Goal: Check status: Check status

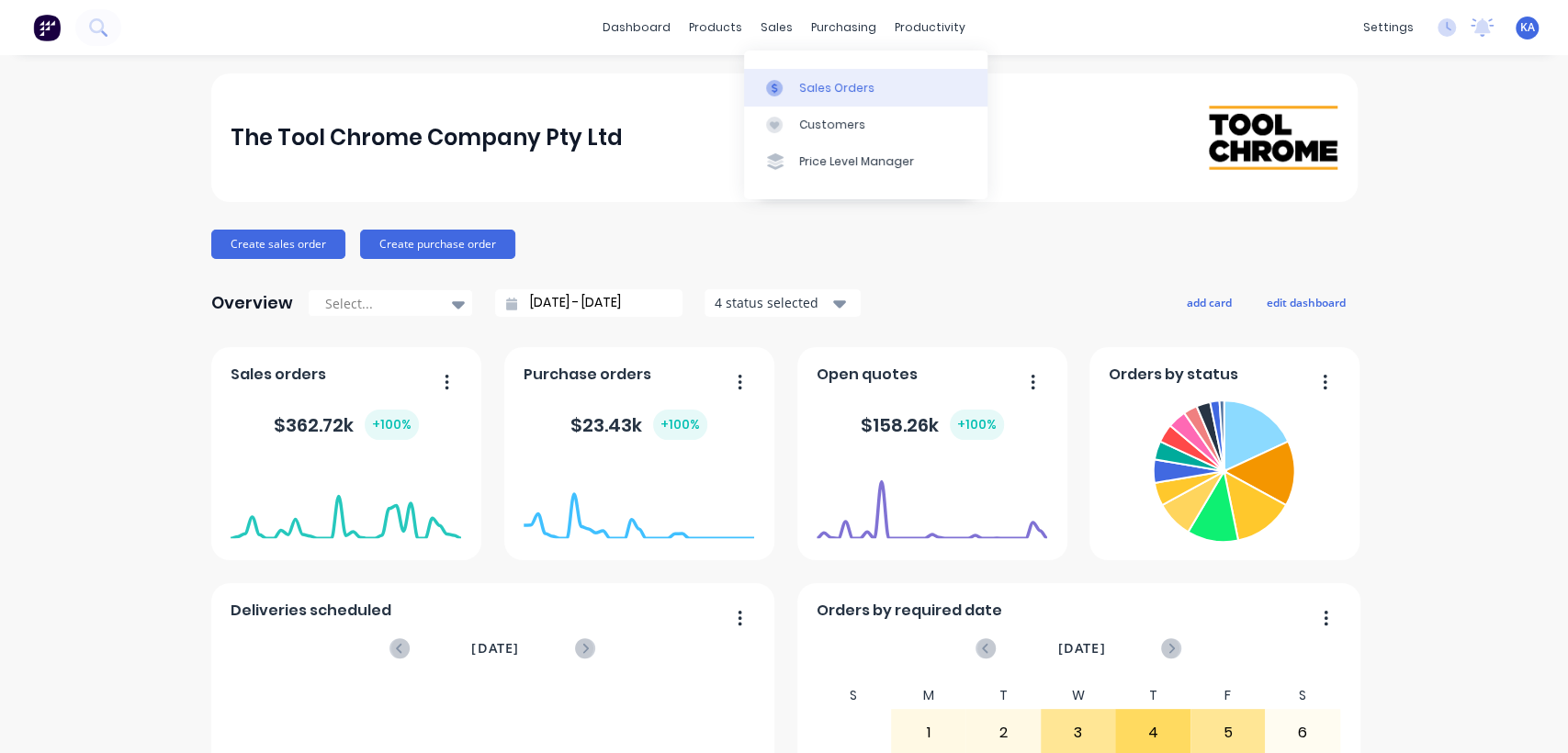
click at [808, 79] on div "Sales Orders" at bounding box center [837, 88] width 76 height 17
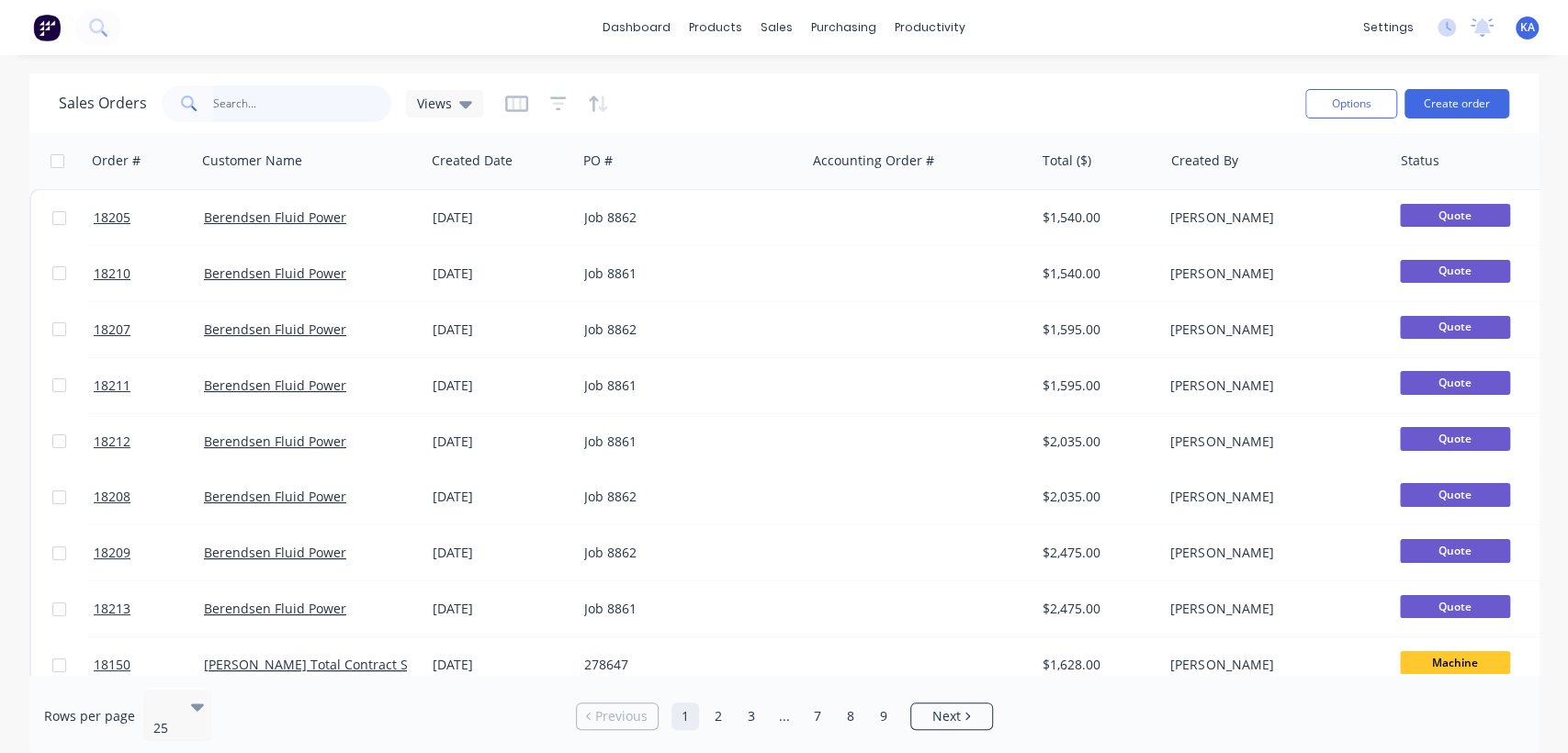
click at [246, 95] on input "text" at bounding box center [303, 103] width 179 height 37
type input "18096"
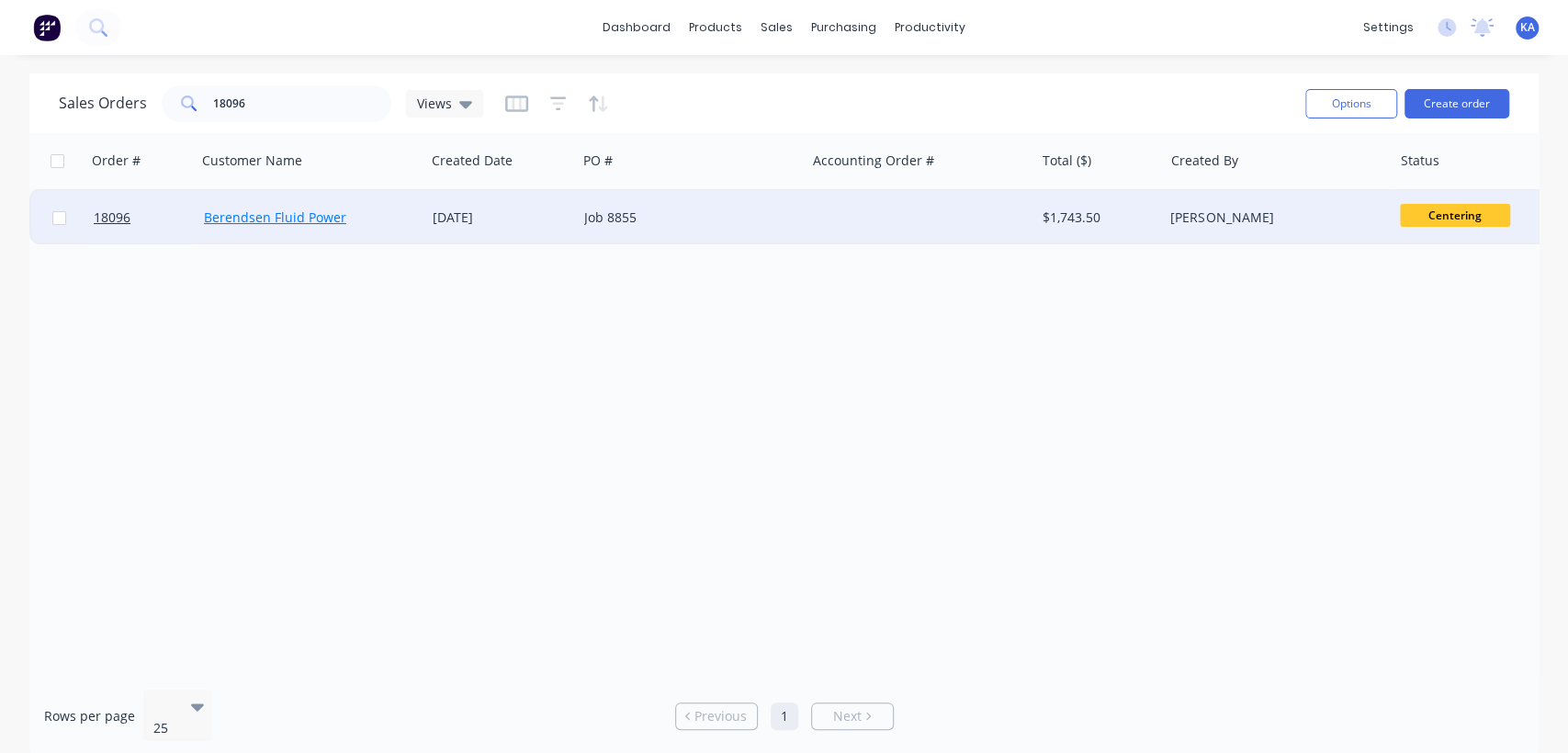
click at [301, 223] on link "Berendsen Fluid Power" at bounding box center [275, 217] width 142 height 18
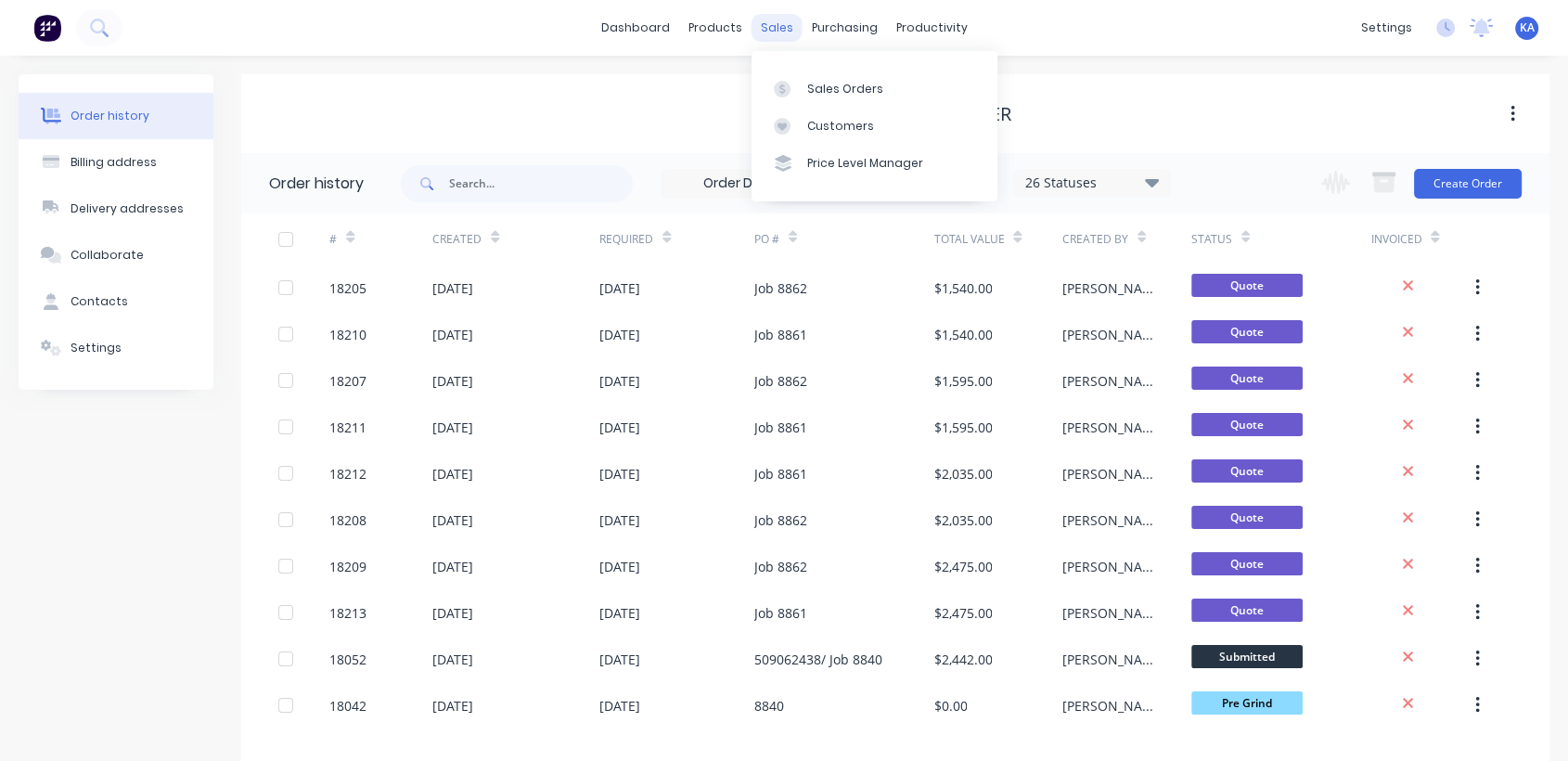
click at [781, 27] on div "sales" at bounding box center [777, 28] width 51 height 28
click at [833, 84] on div "Sales Orders" at bounding box center [846, 89] width 77 height 17
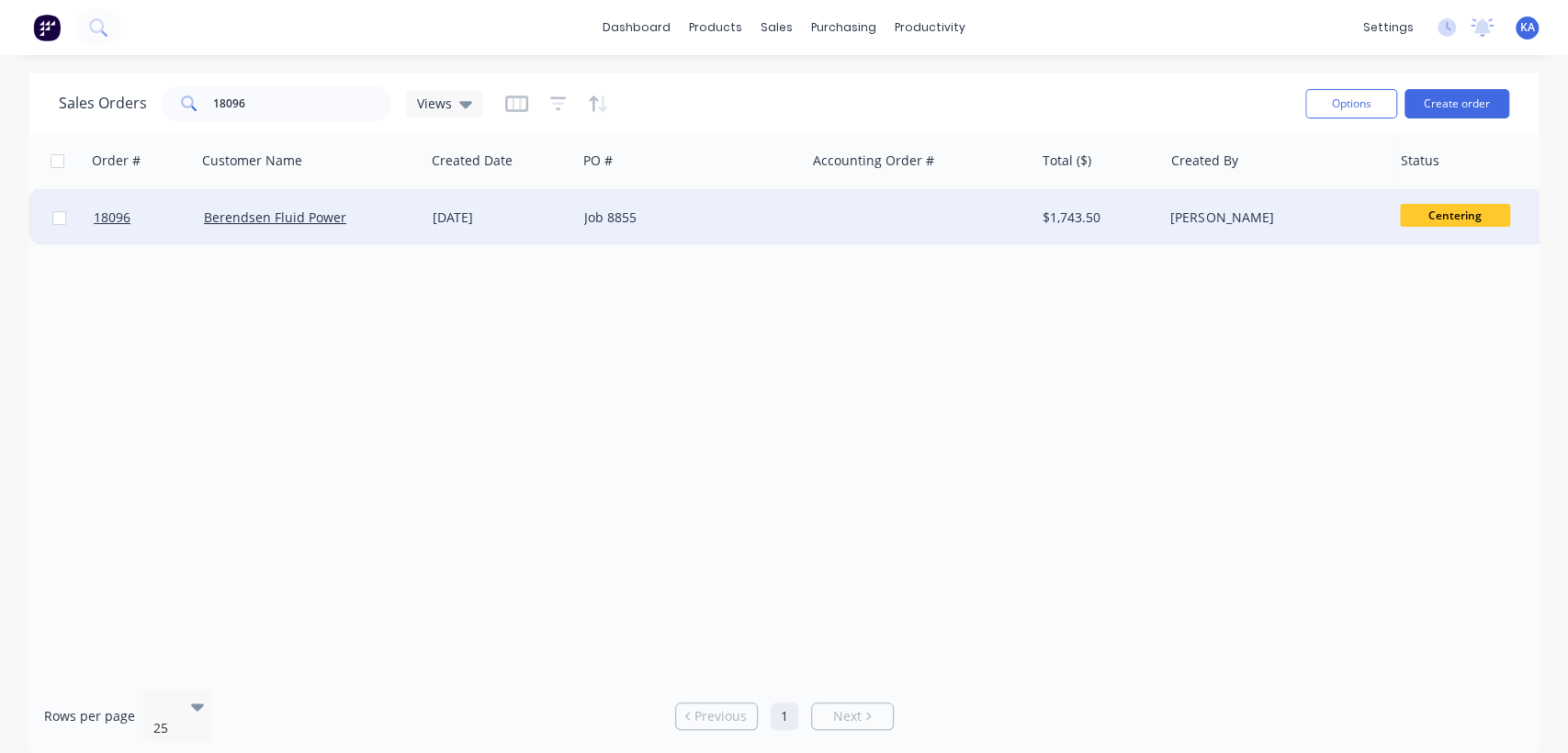
click at [1385, 213] on div "[PERSON_NAME]" at bounding box center [1276, 218] width 228 height 55
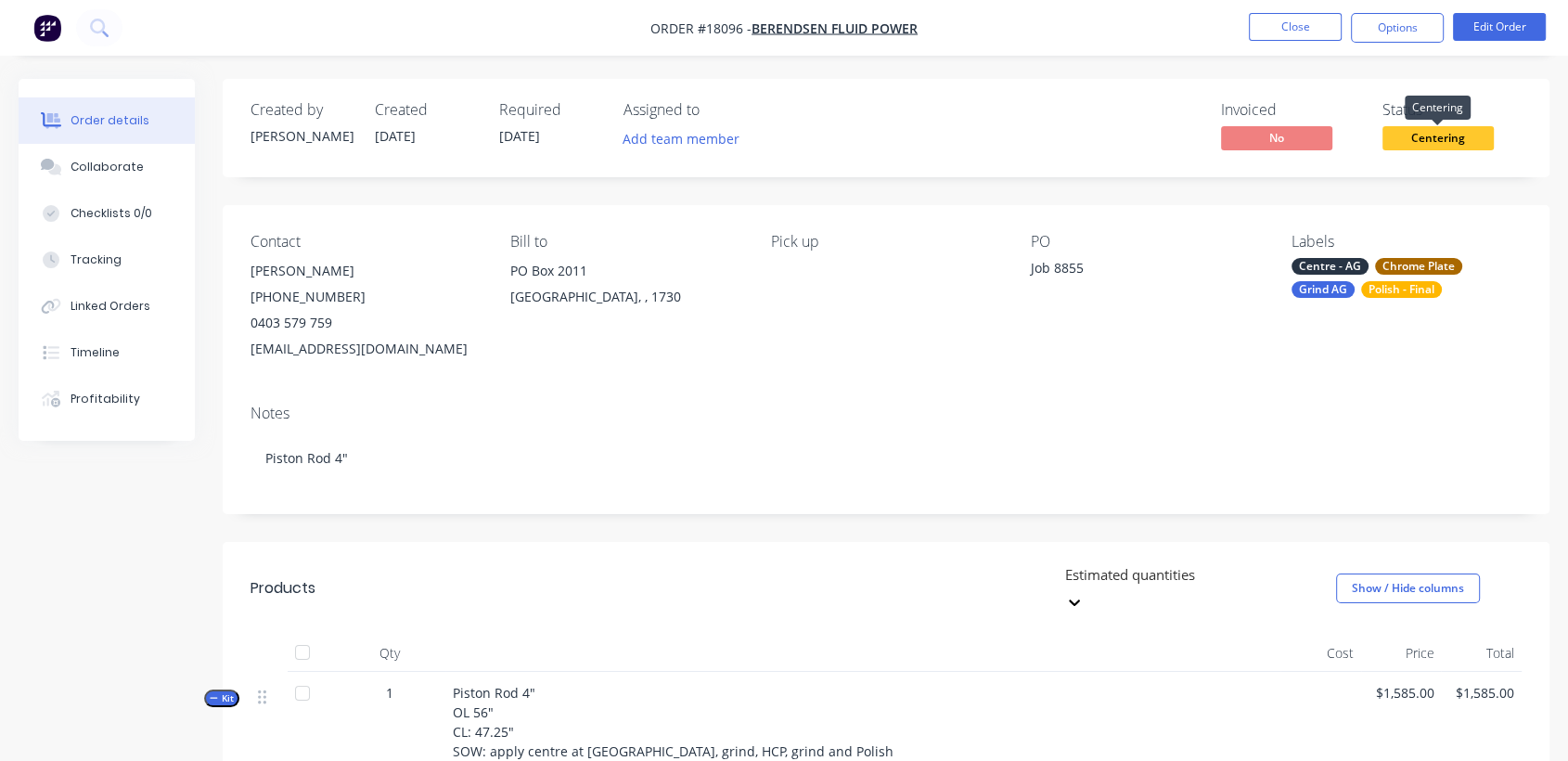
click at [1442, 140] on span "Centering" at bounding box center [1437, 137] width 111 height 23
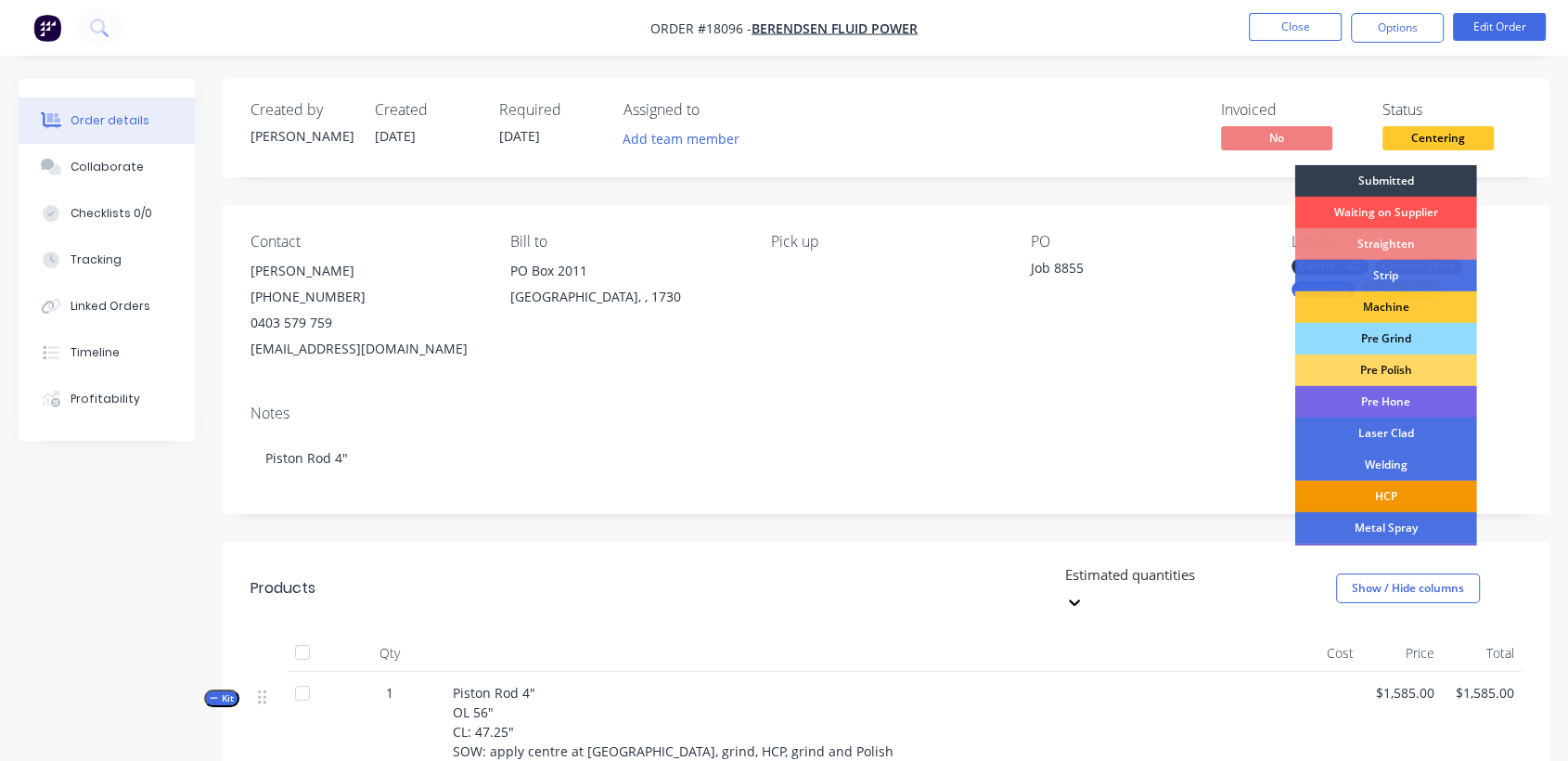
click at [1404, 484] on div "HCP" at bounding box center [1386, 497] width 182 height 32
